Goal: Find specific page/section: Find specific page/section

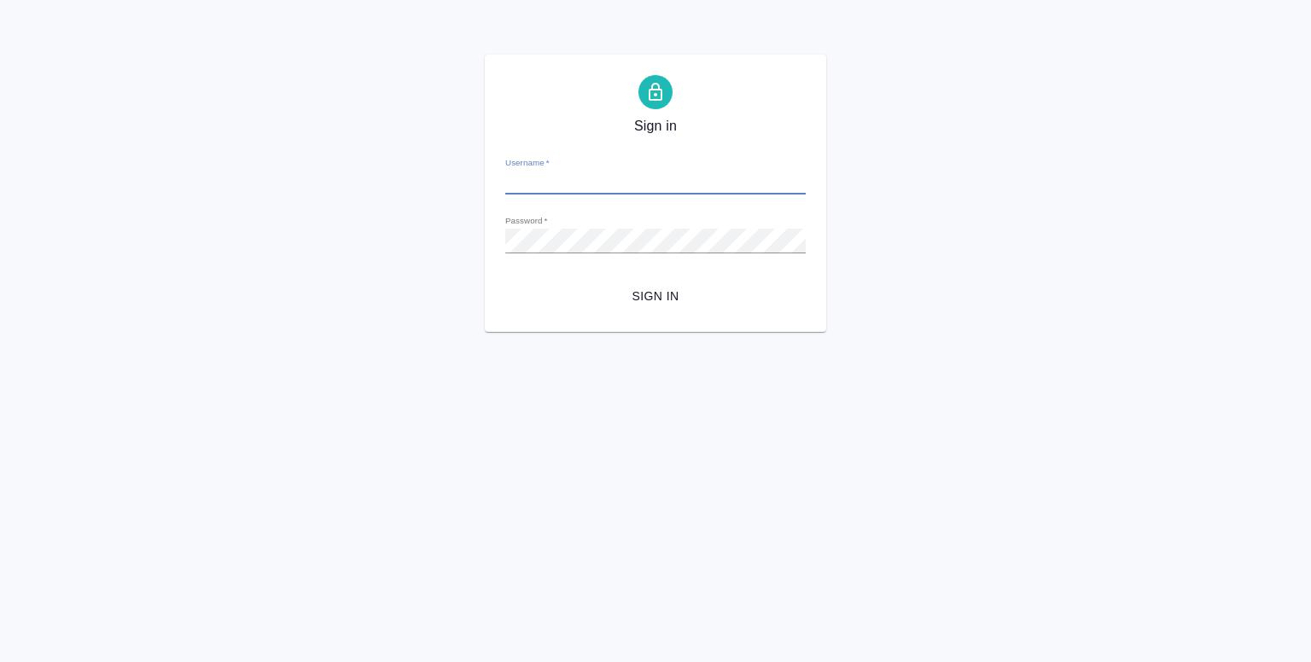
type input "[EMAIL_ADDRESS][DOMAIN_NAME]"
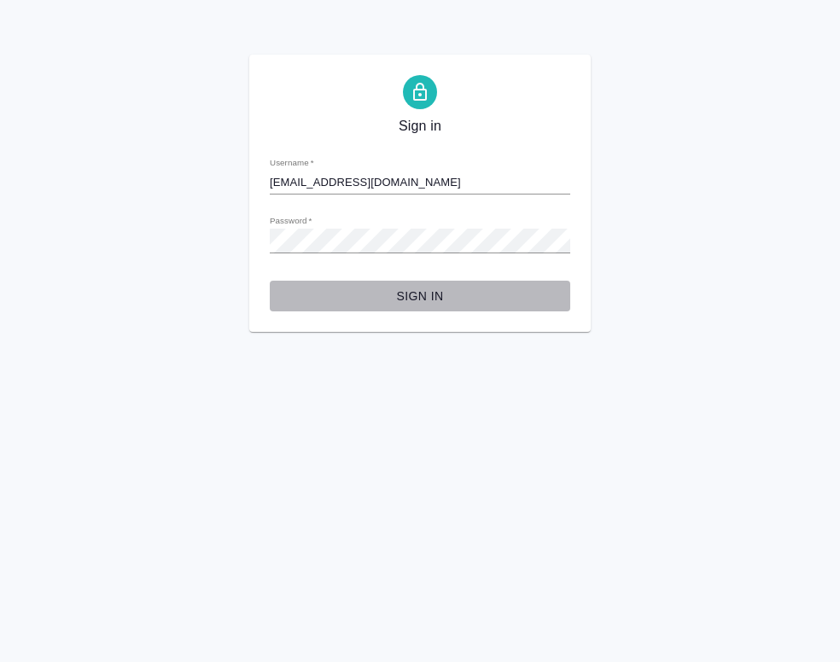
click at [412, 300] on span "Sign in" at bounding box center [419, 296] width 273 height 21
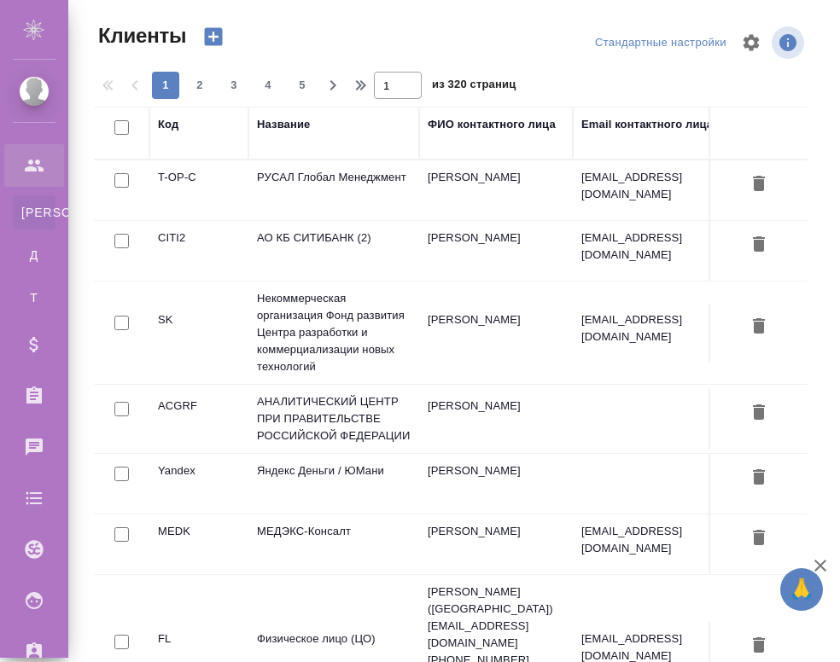
select select "RU"
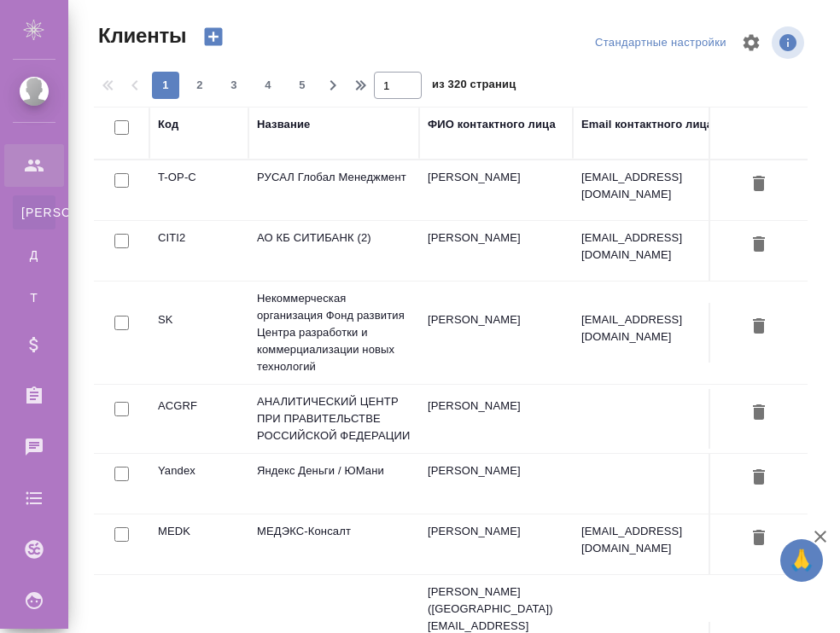
select select "RU"
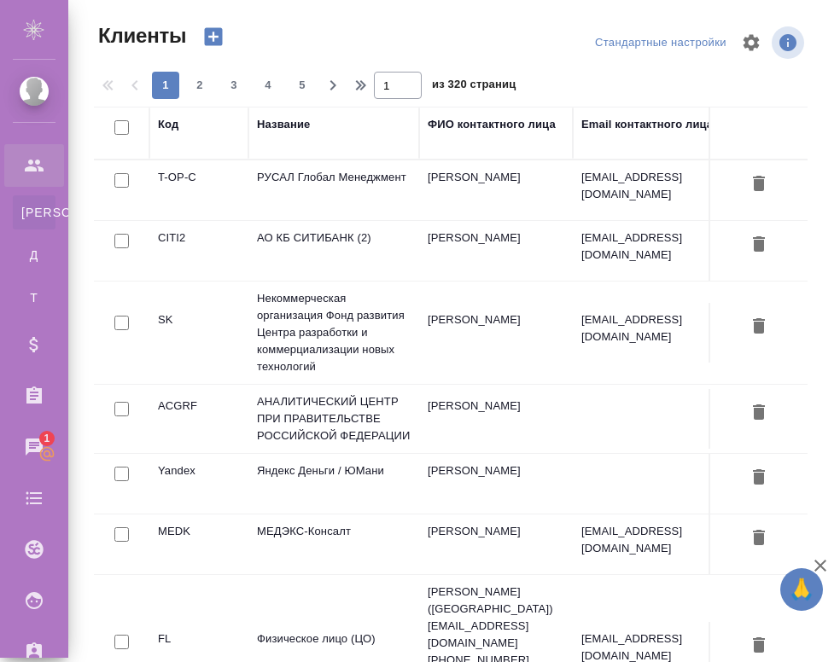
click at [444, 178] on td "[PERSON_NAME]" at bounding box center [496, 190] width 154 height 60
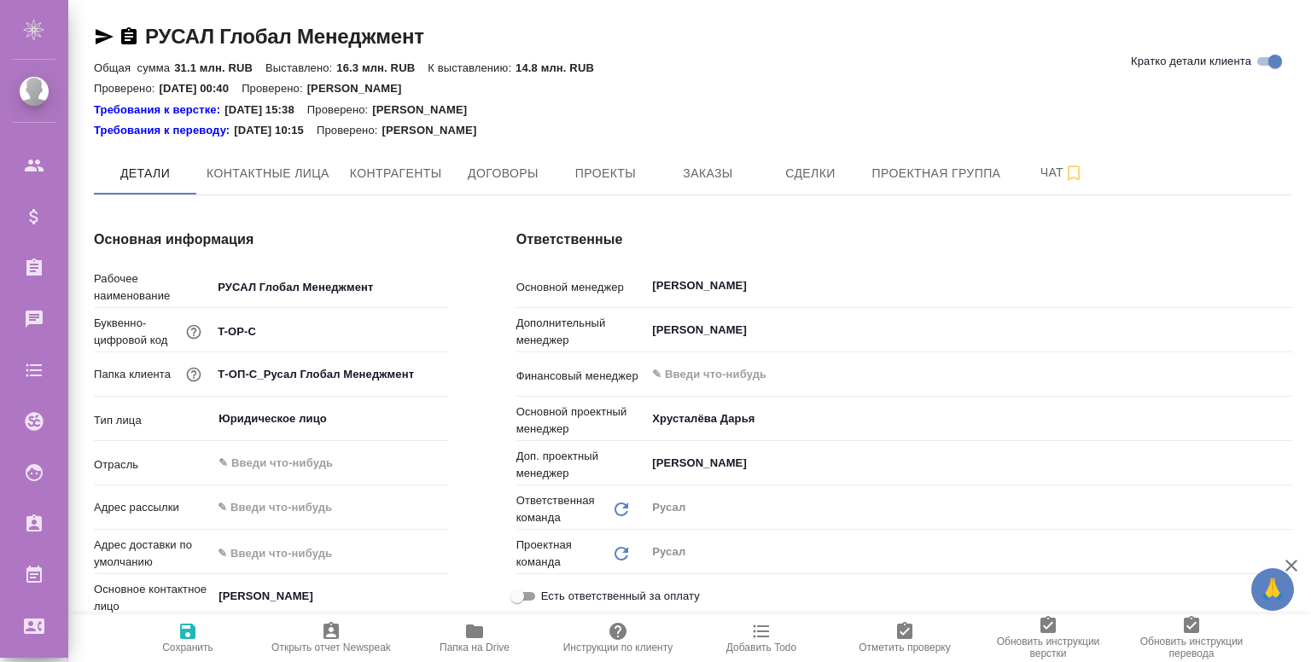
type textarea "x"
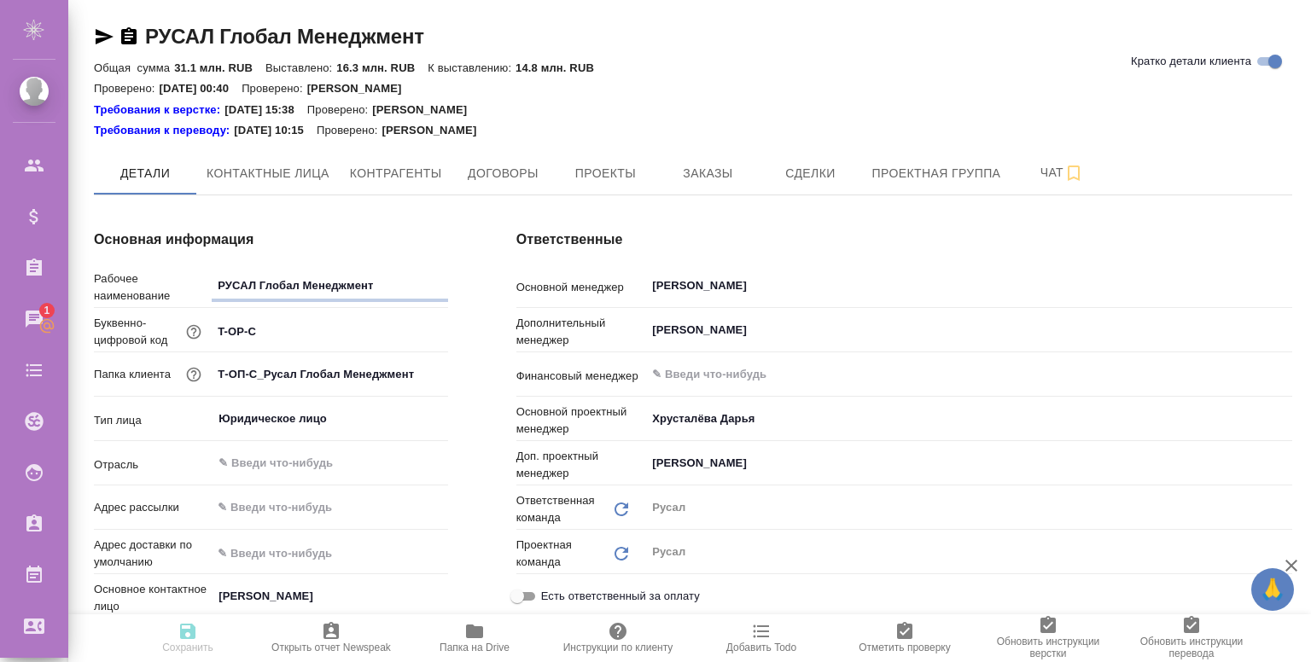
type textarea "x"
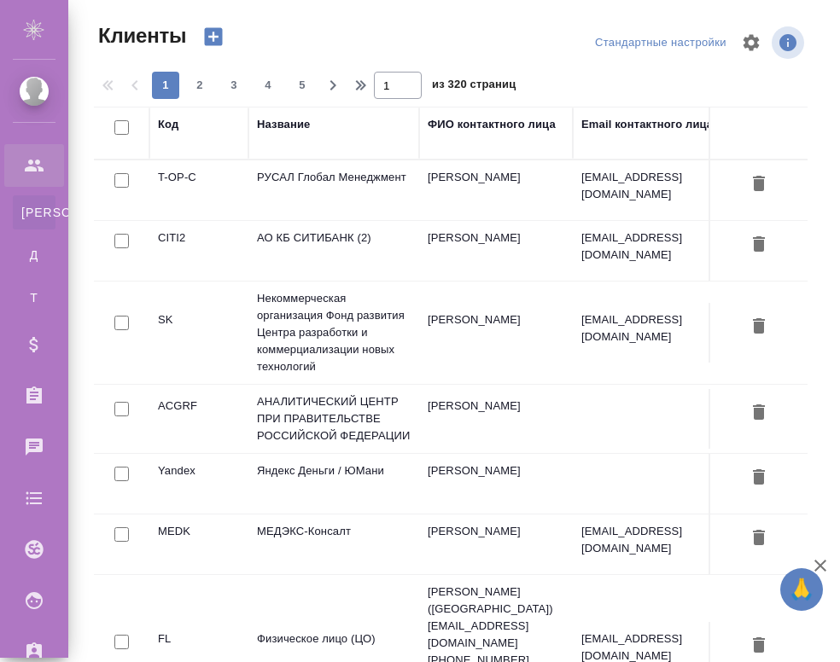
select select "RU"
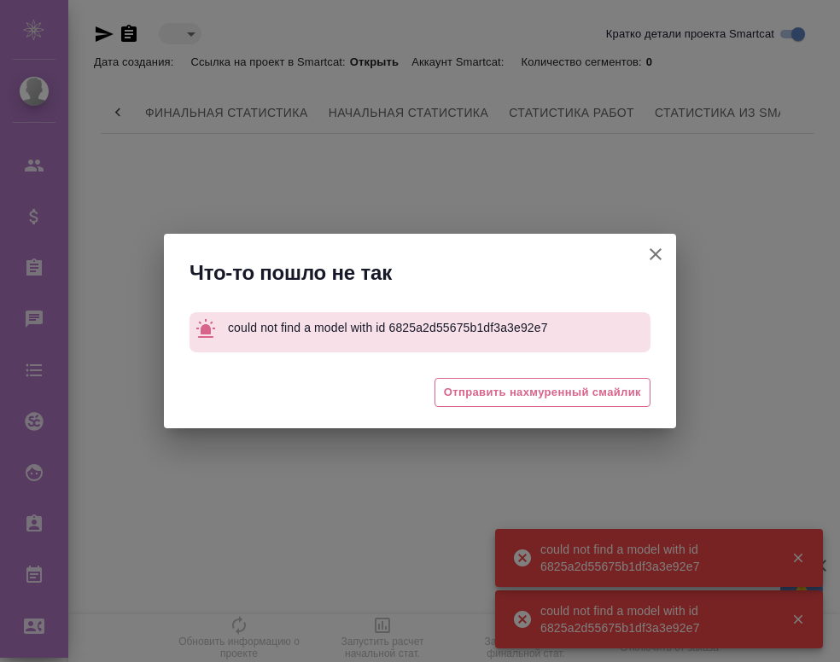
scroll to position [0, 684]
click at [665, 255] on icon "button" at bounding box center [655, 254] width 20 height 20
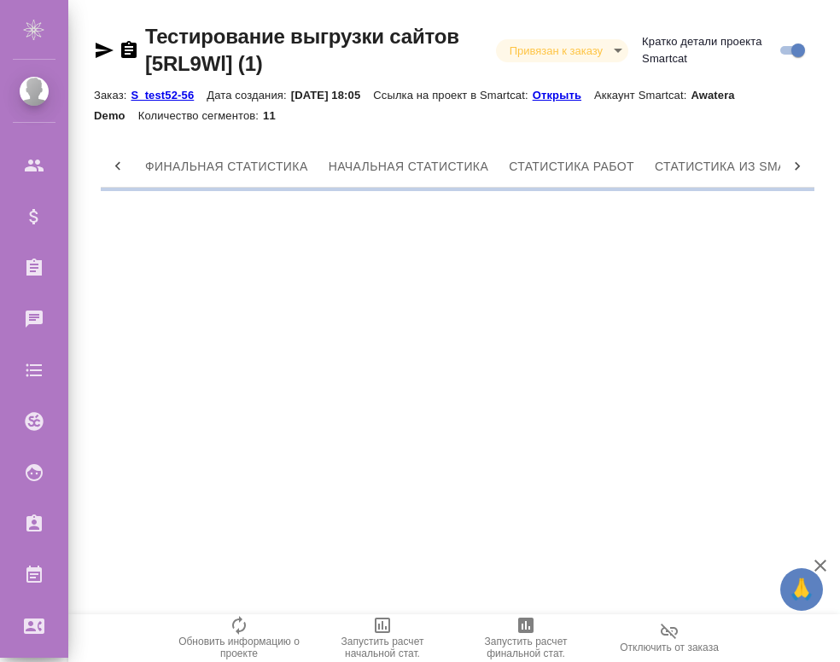
scroll to position [0, 479]
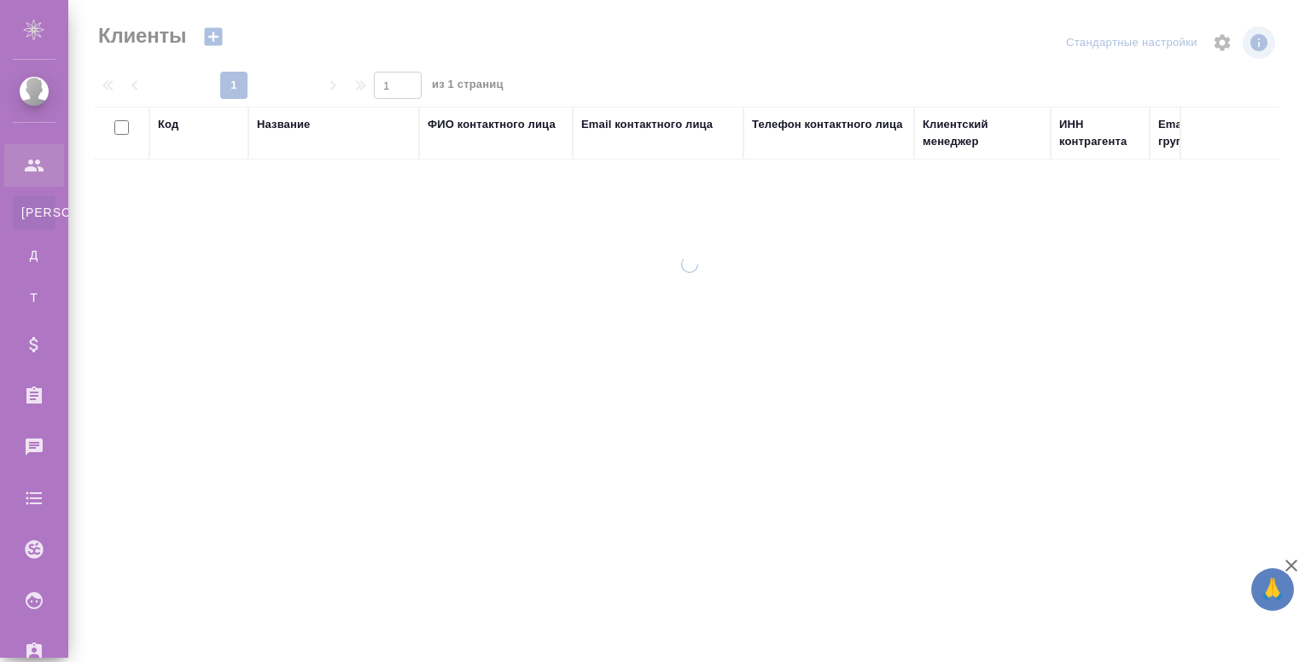
select select "RU"
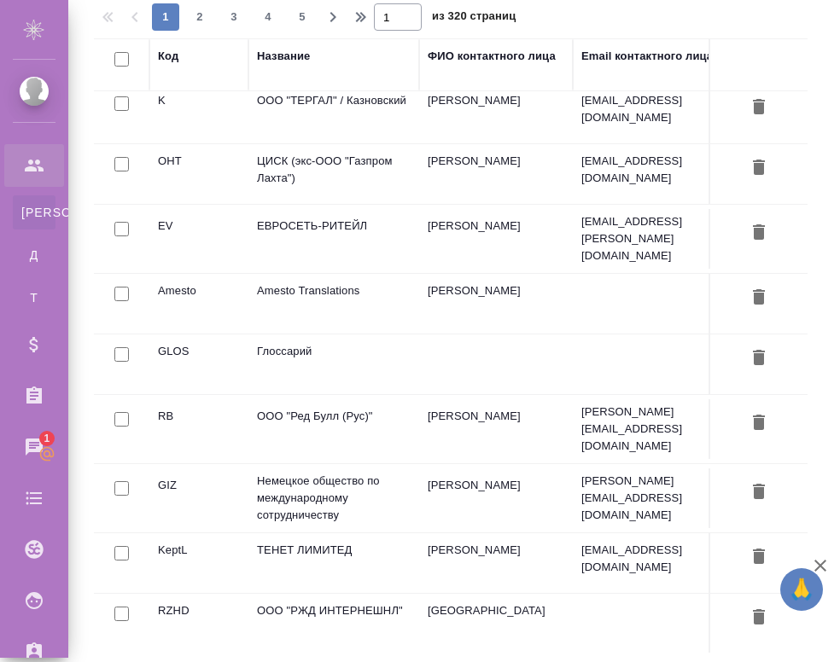
scroll to position [1295, 0]
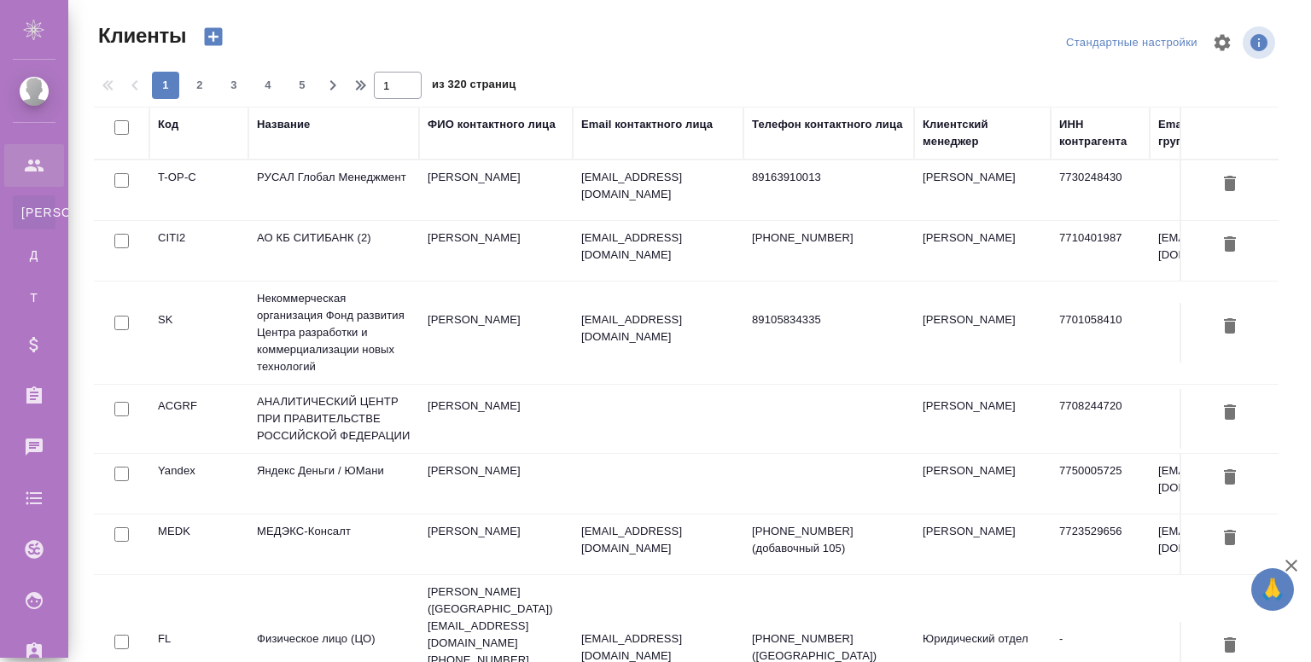
select select "RU"
